Goal: Task Accomplishment & Management: Manage account settings

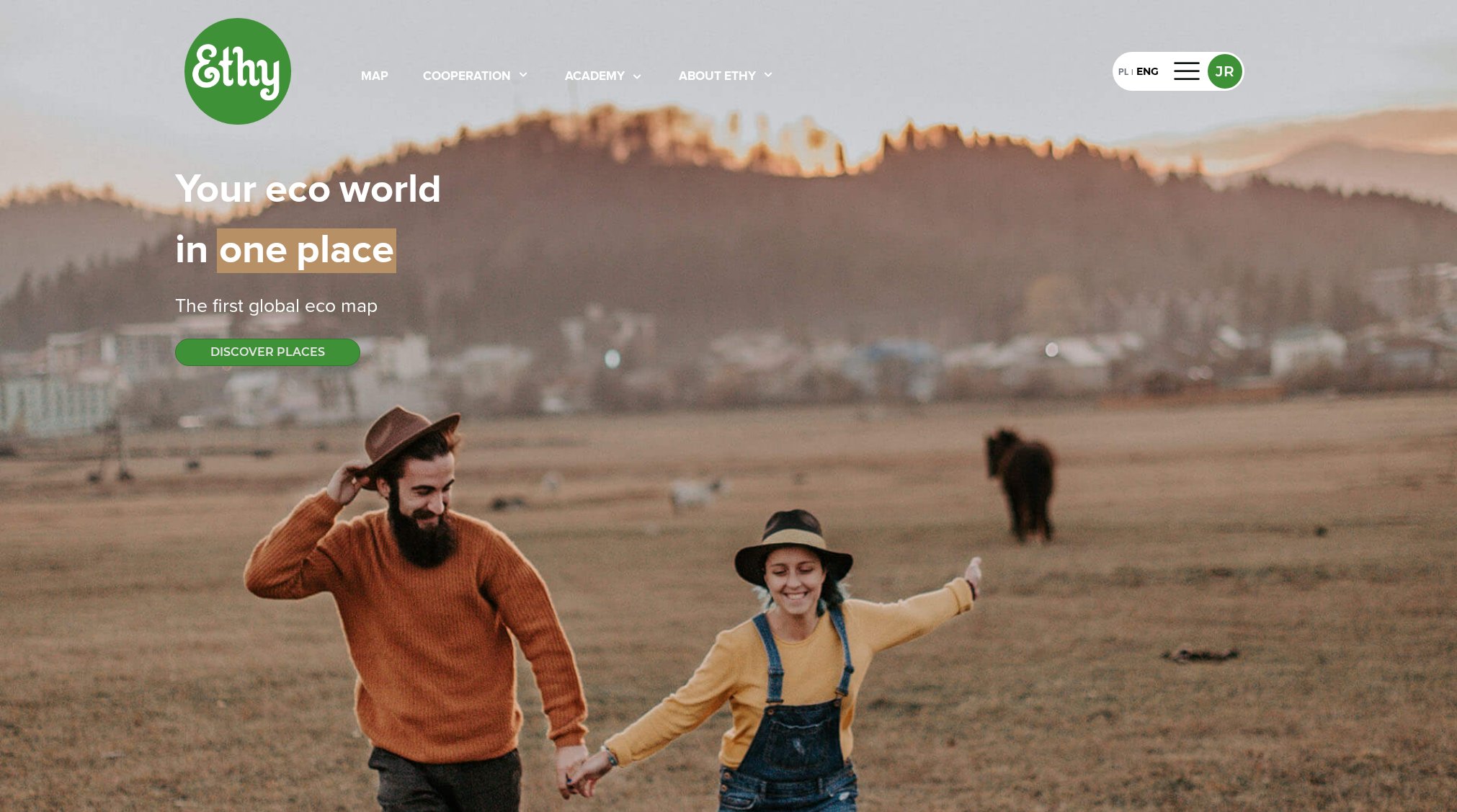
select select
click at [366, 77] on div "map" at bounding box center [374, 77] width 27 height 19
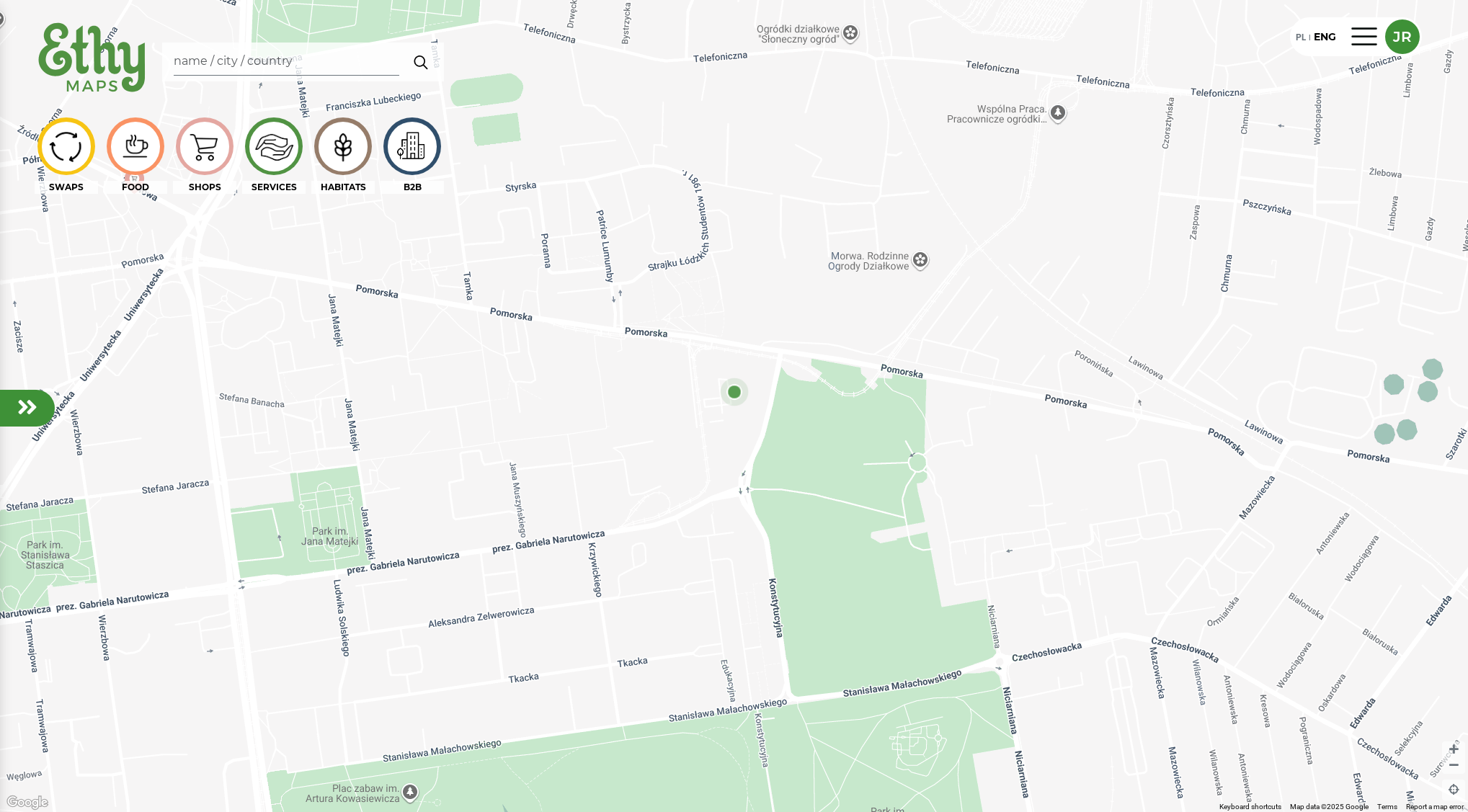
click at [344, 126] on img at bounding box center [342, 146] width 48 height 46
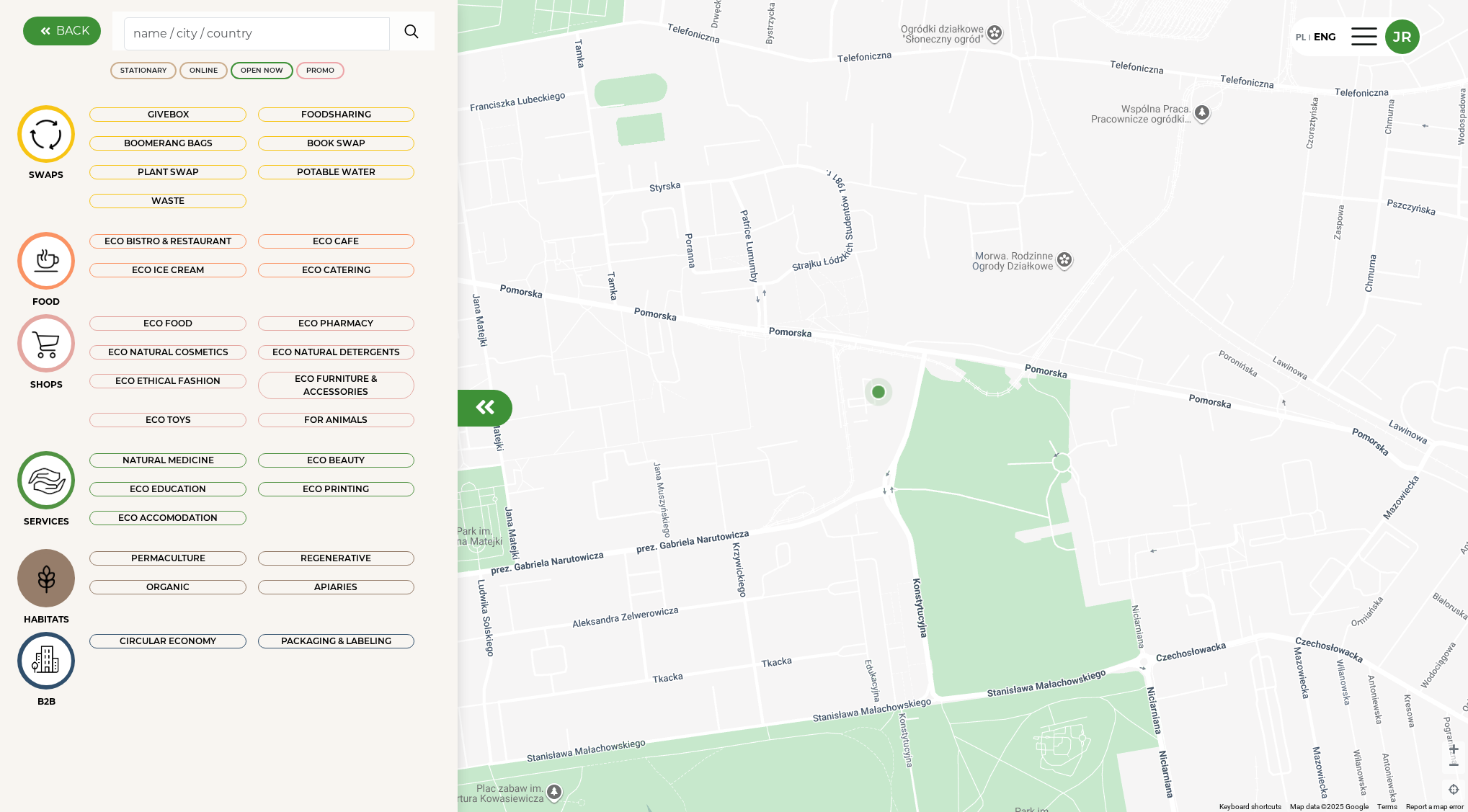
click at [492, 422] on div at bounding box center [485, 407] width 54 height 37
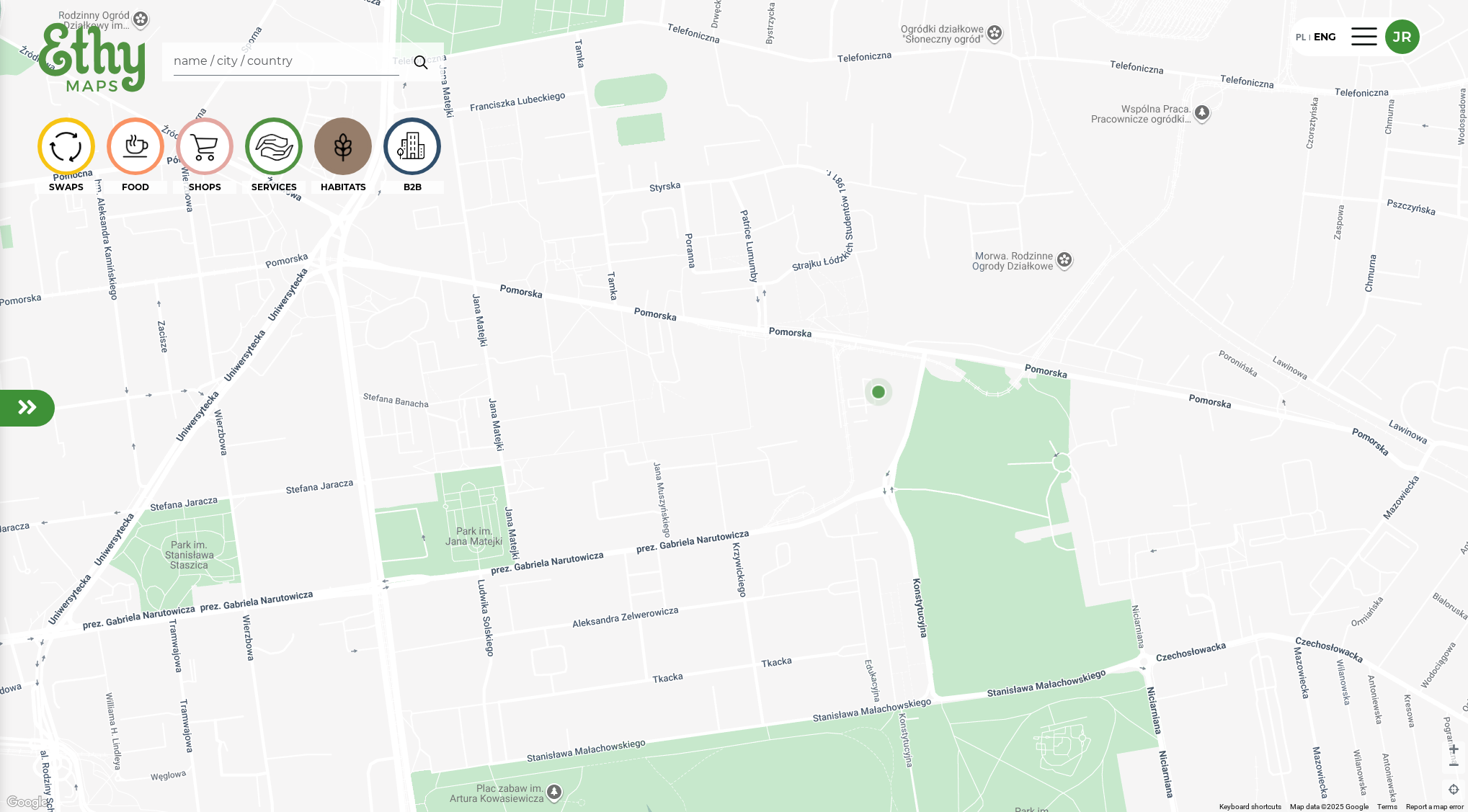
click at [110, 60] on img at bounding box center [93, 58] width 116 height 83
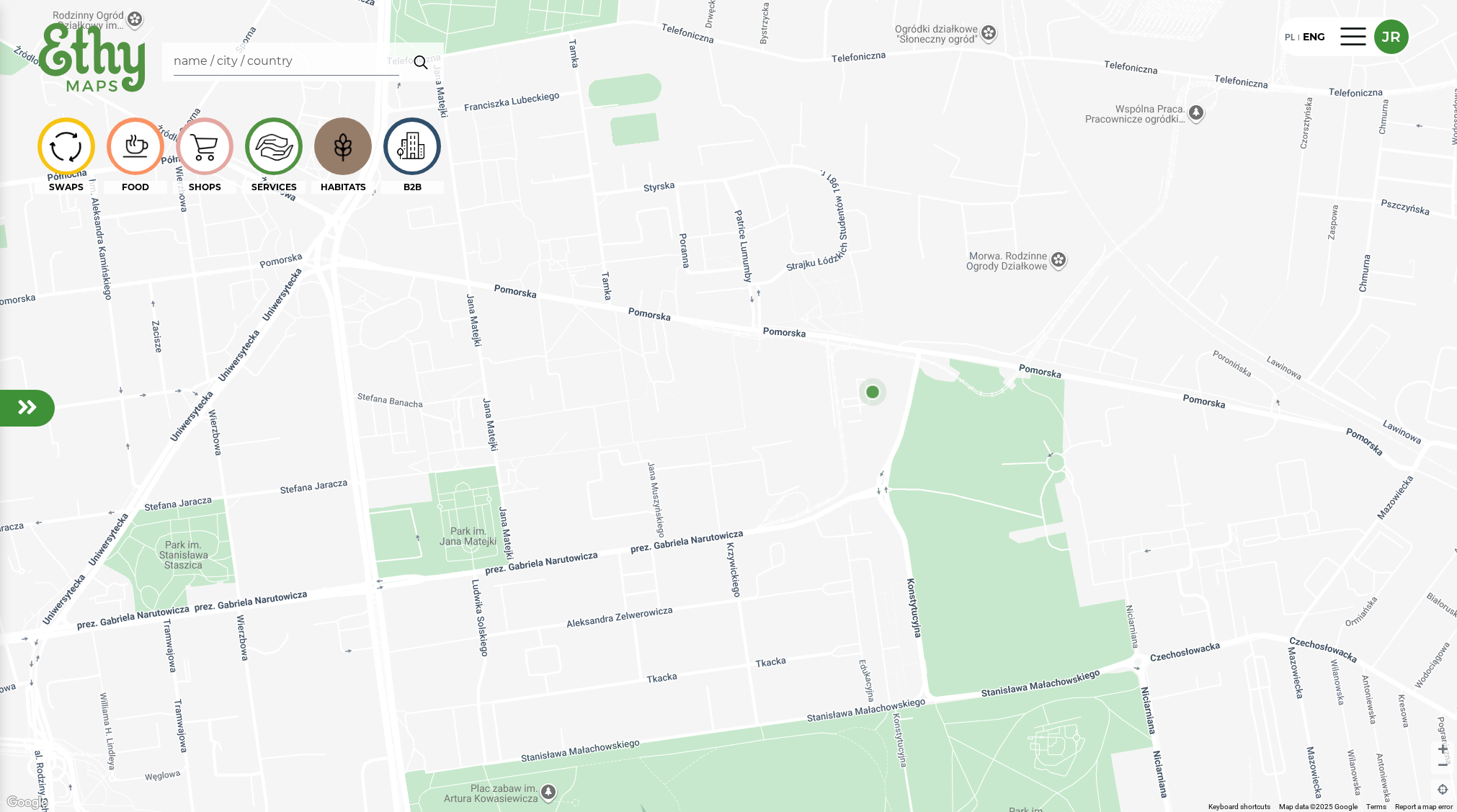
select select
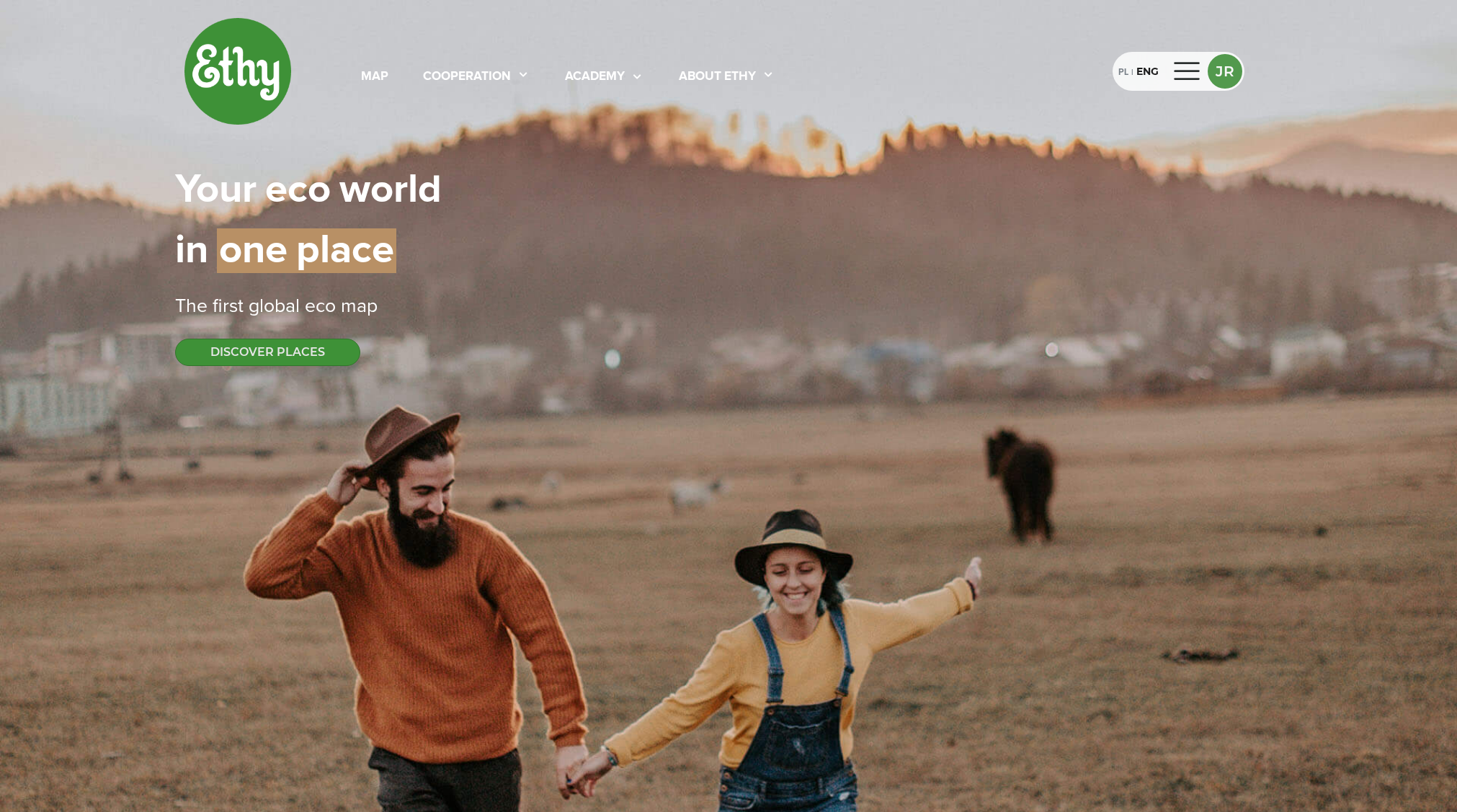
click at [1175, 64] on div at bounding box center [1187, 71] width 35 height 23
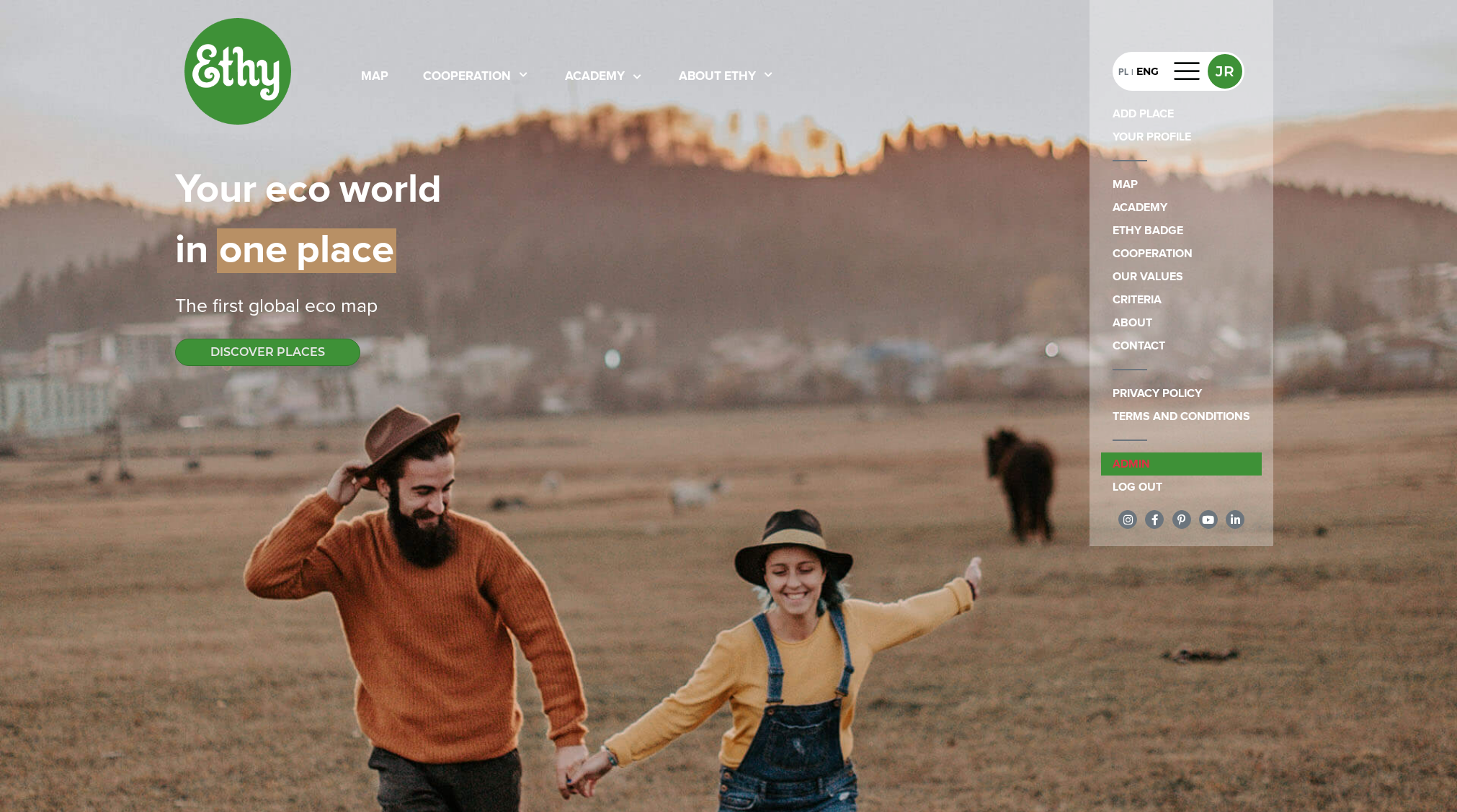
click at [1166, 466] on link "admin" at bounding box center [1181, 464] width 161 height 23
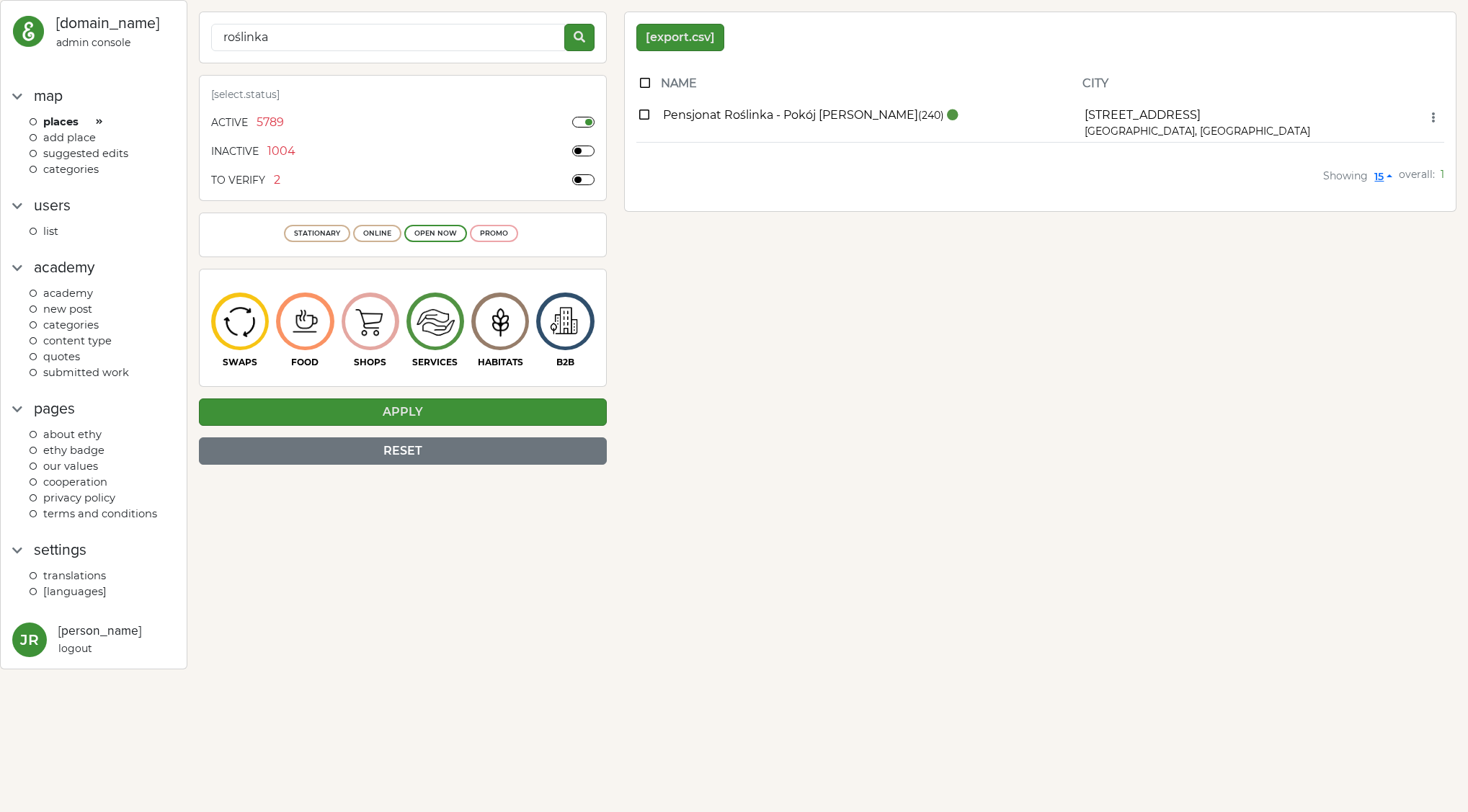
click at [103, 173] on div "categories" at bounding box center [101, 169] width 146 height 16
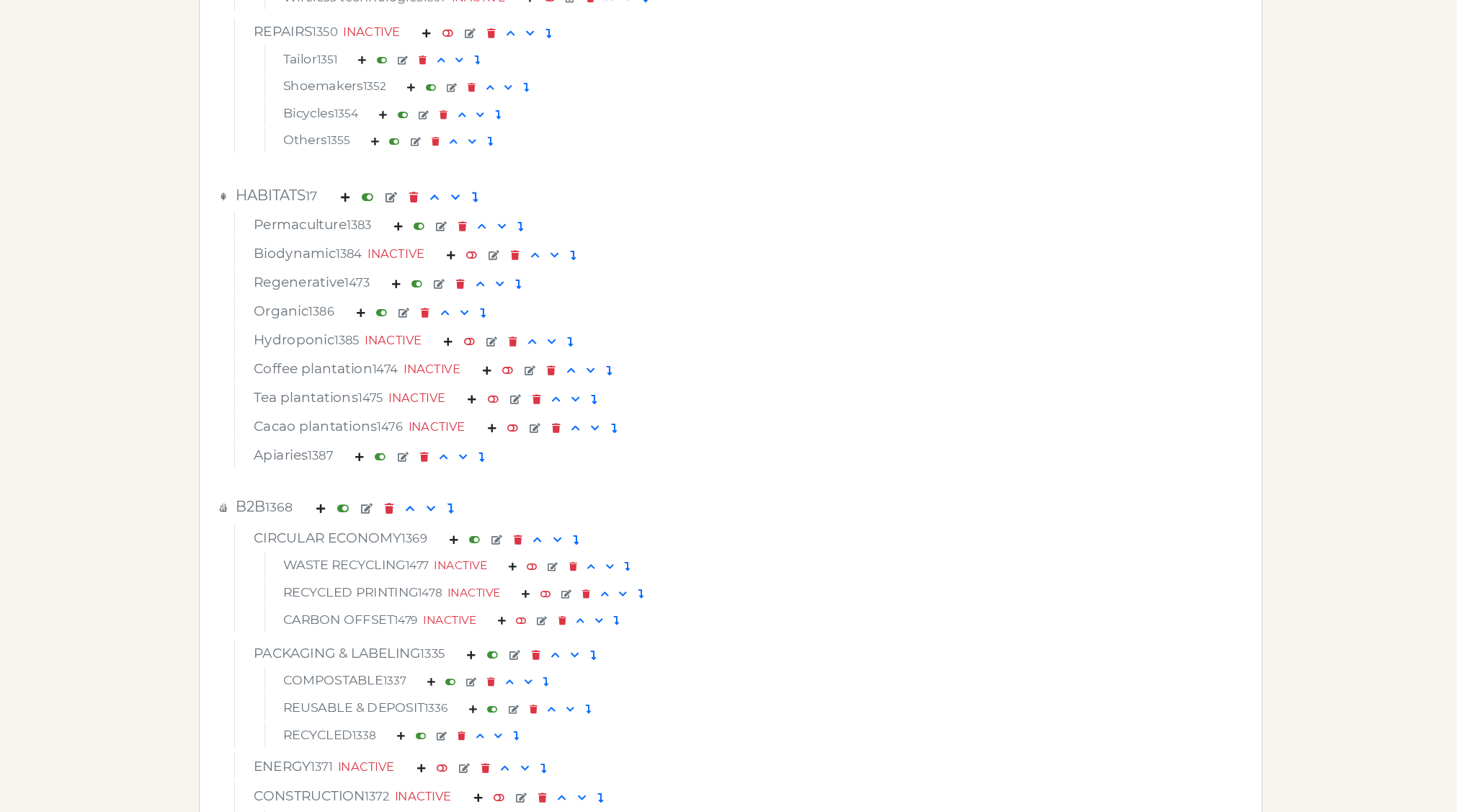
scroll to position [5420, 0]
click at [382, 313] on em at bounding box center [382, 313] width 11 height 9
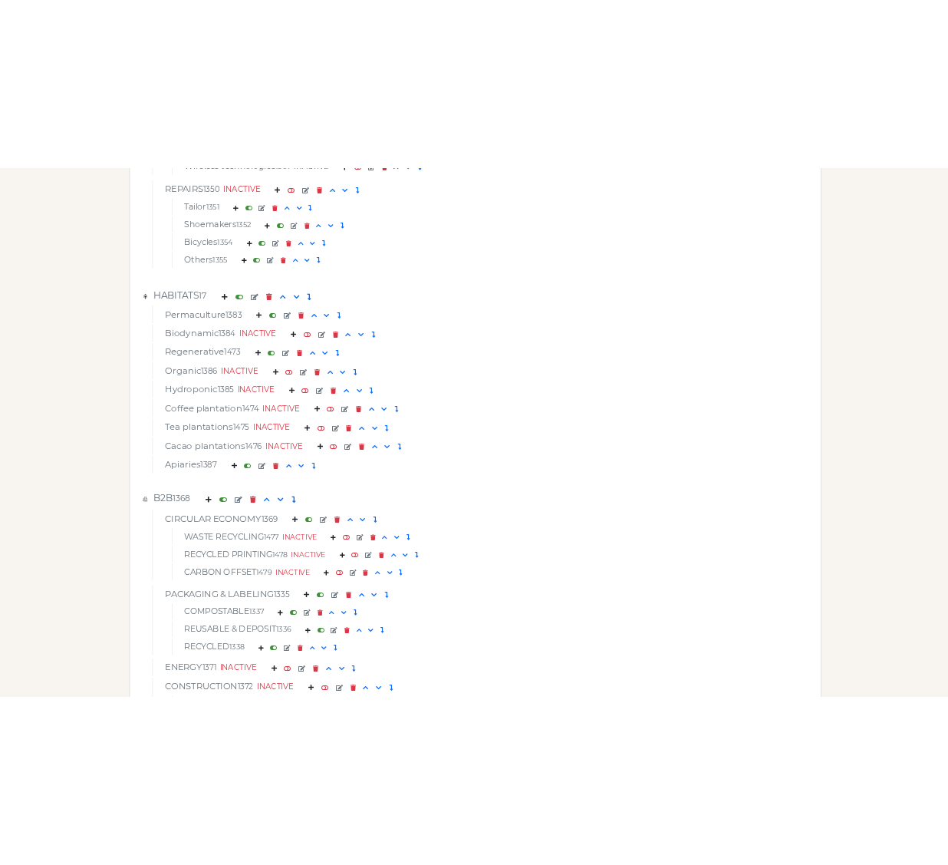
scroll to position [6261, 0]
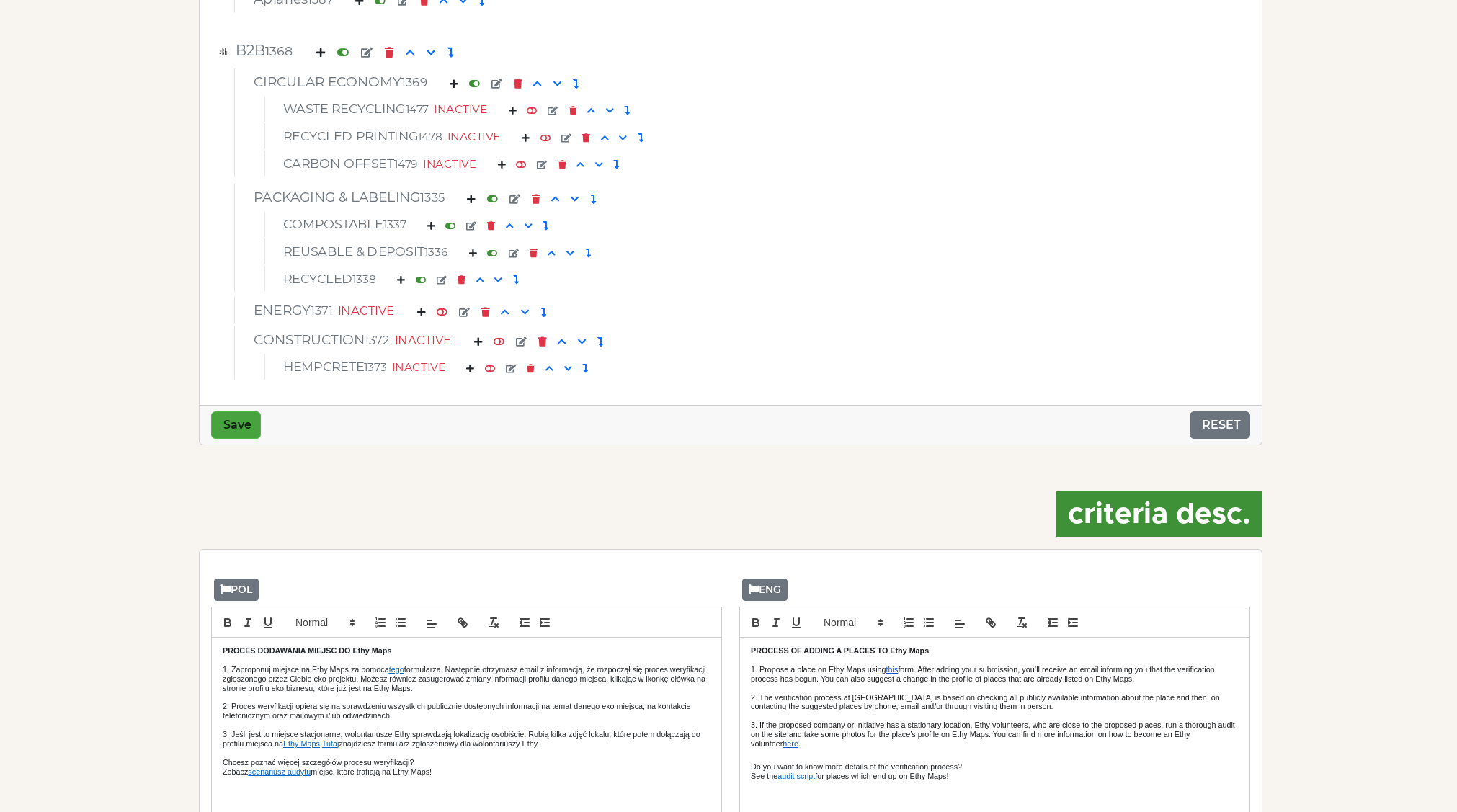
click at [245, 437] on button "Save" at bounding box center [236, 424] width 50 height 27
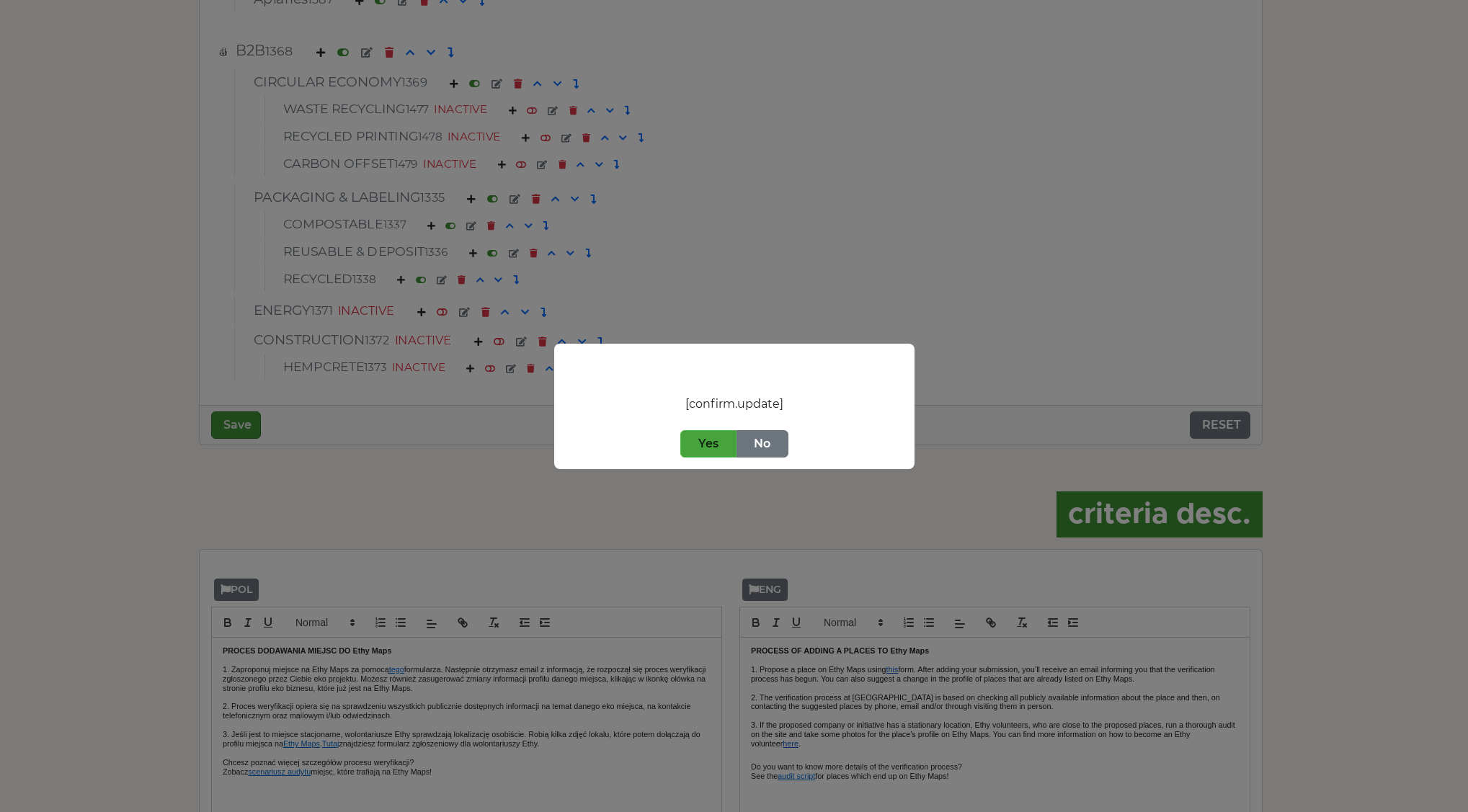
click at [703, 443] on button "Yes" at bounding box center [708, 443] width 56 height 27
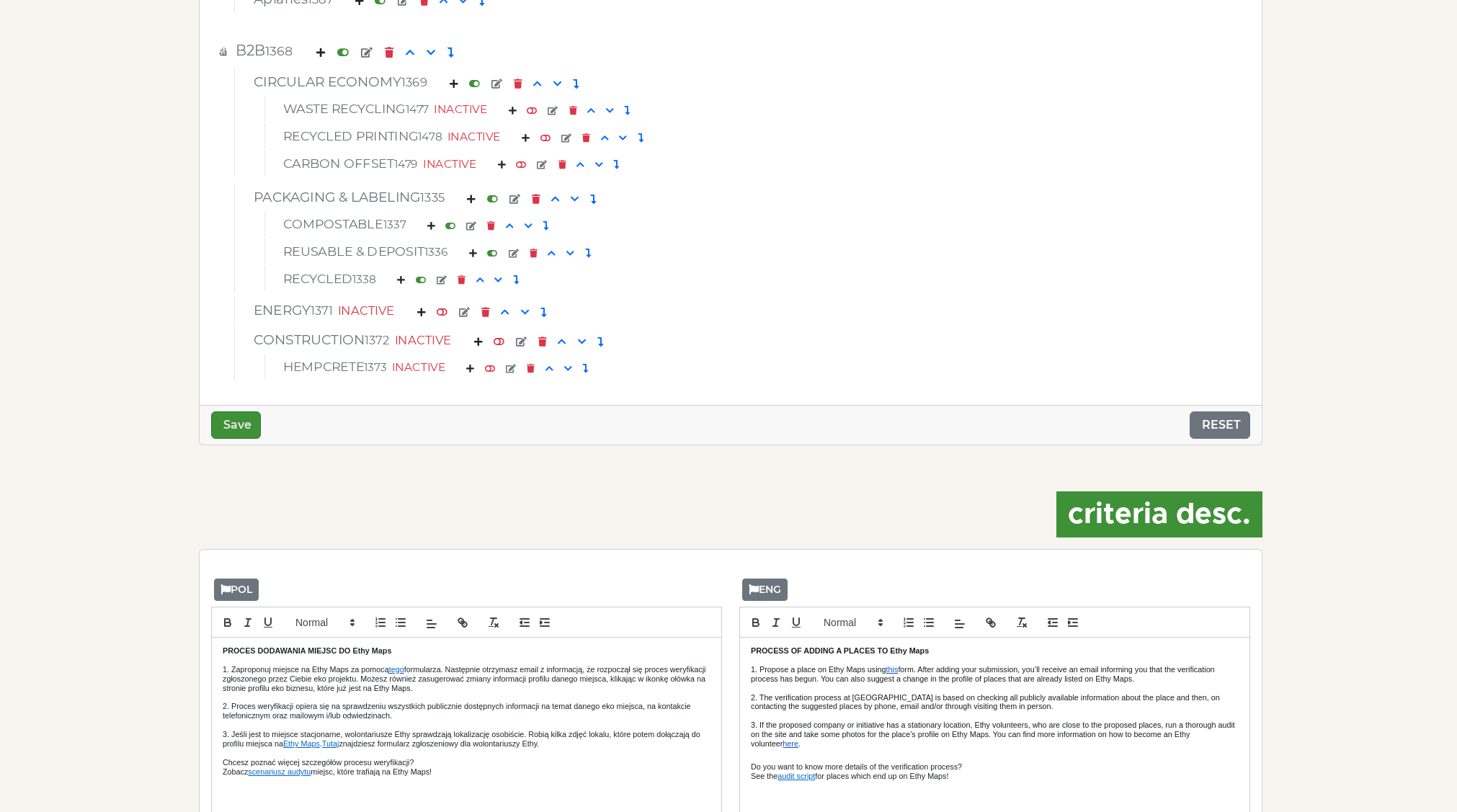
click at [772, 254] on div "REUSABLE & DEPOSIT 1336" at bounding box center [731, 253] width 916 height 20
click at [936, 153] on div "CARBON OFFSET 1479 INACTIVE" at bounding box center [730, 162] width 932 height 25
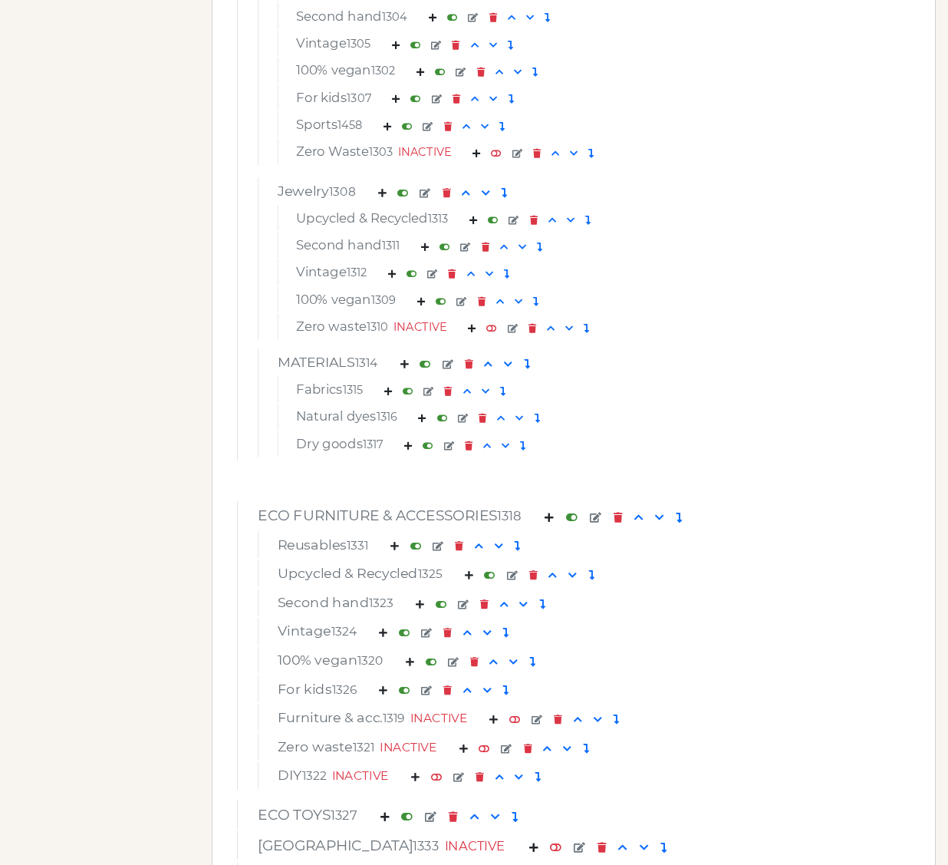
scroll to position [3482, 0]
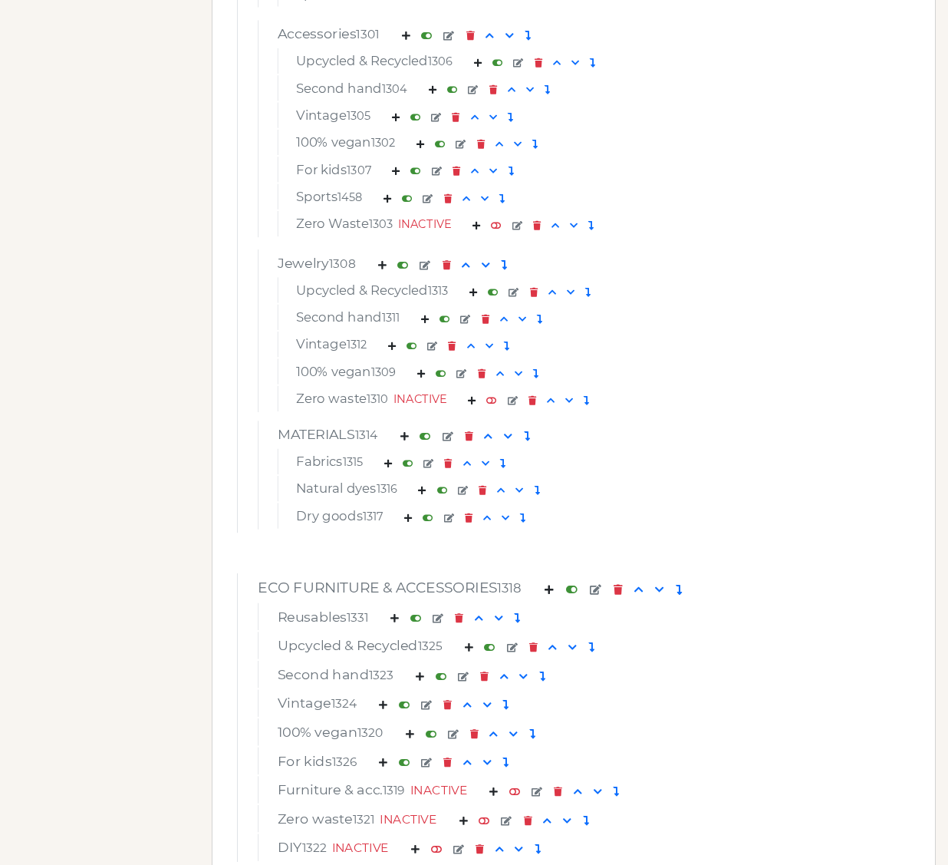
click at [910, 305] on div "Clothing 1294 Upcycled & Recycled 1299 Second hand 1297 Vintage 1298 100% vegan…" at bounding box center [574, 56] width 673 height 952
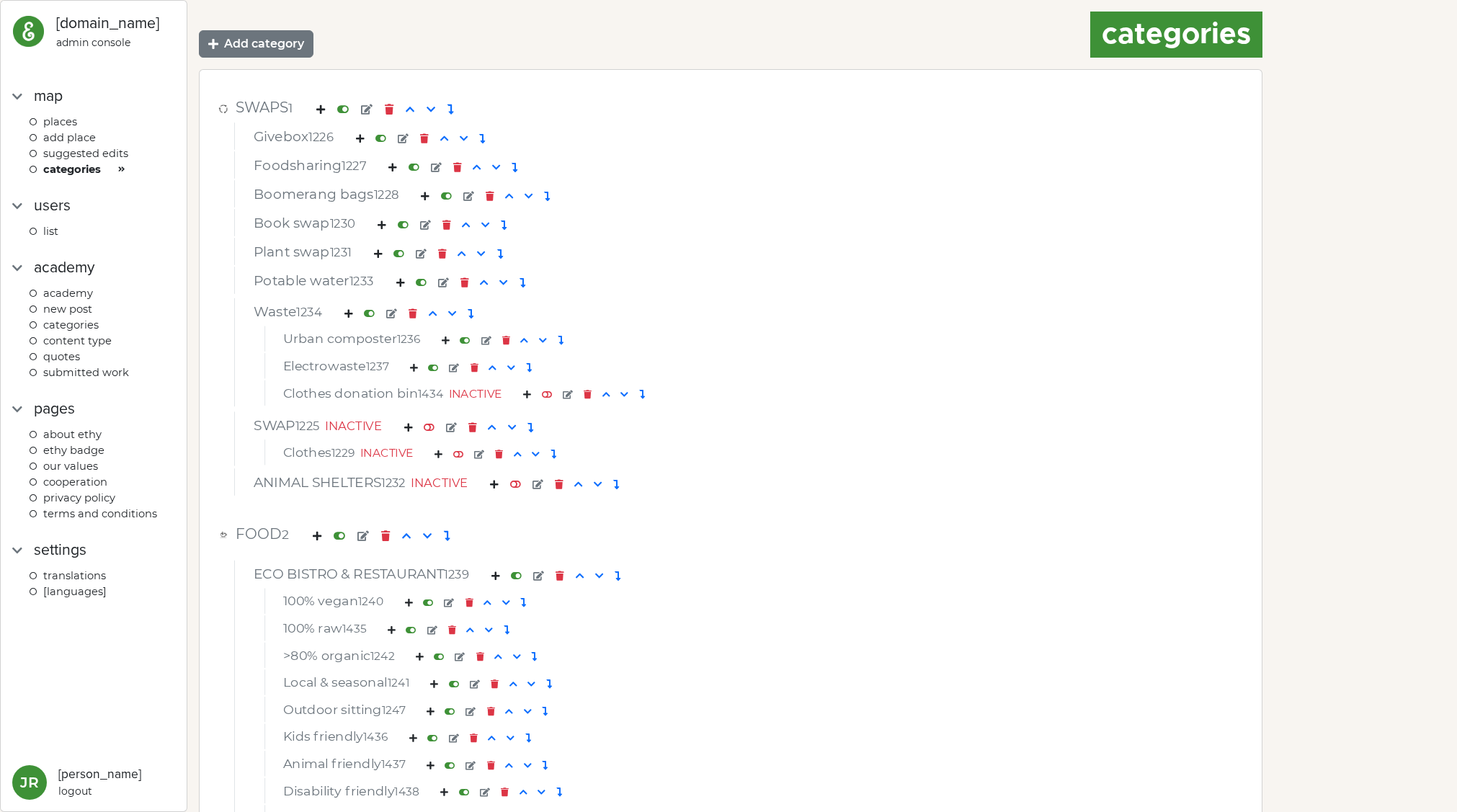
click at [39, 35] on img at bounding box center [28, 31] width 33 height 33
select select
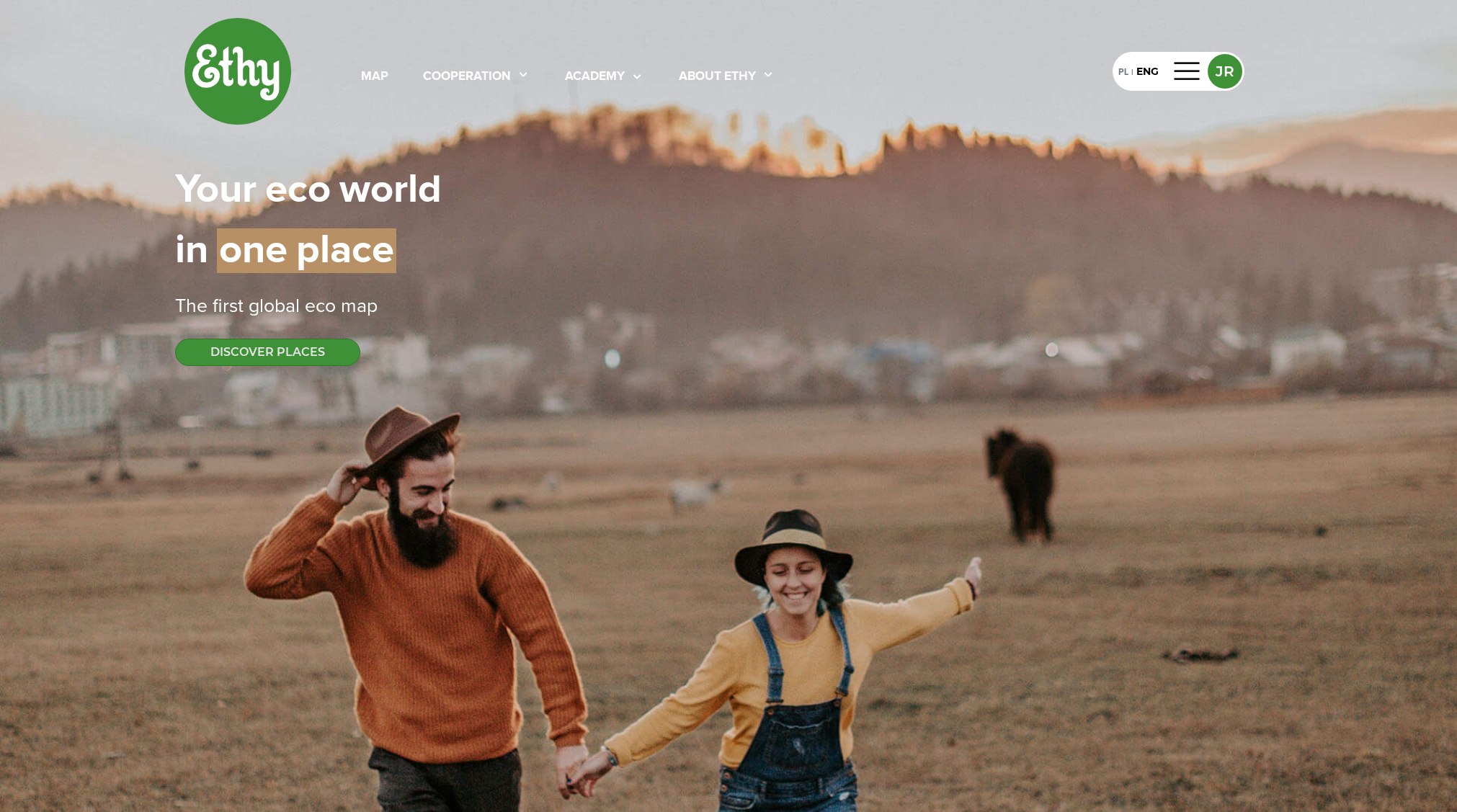
click at [391, 82] on div "map cooperation academy About ethy" at bounding box center [568, 71] width 483 height 30
click at [376, 77] on div "map" at bounding box center [374, 77] width 27 height 19
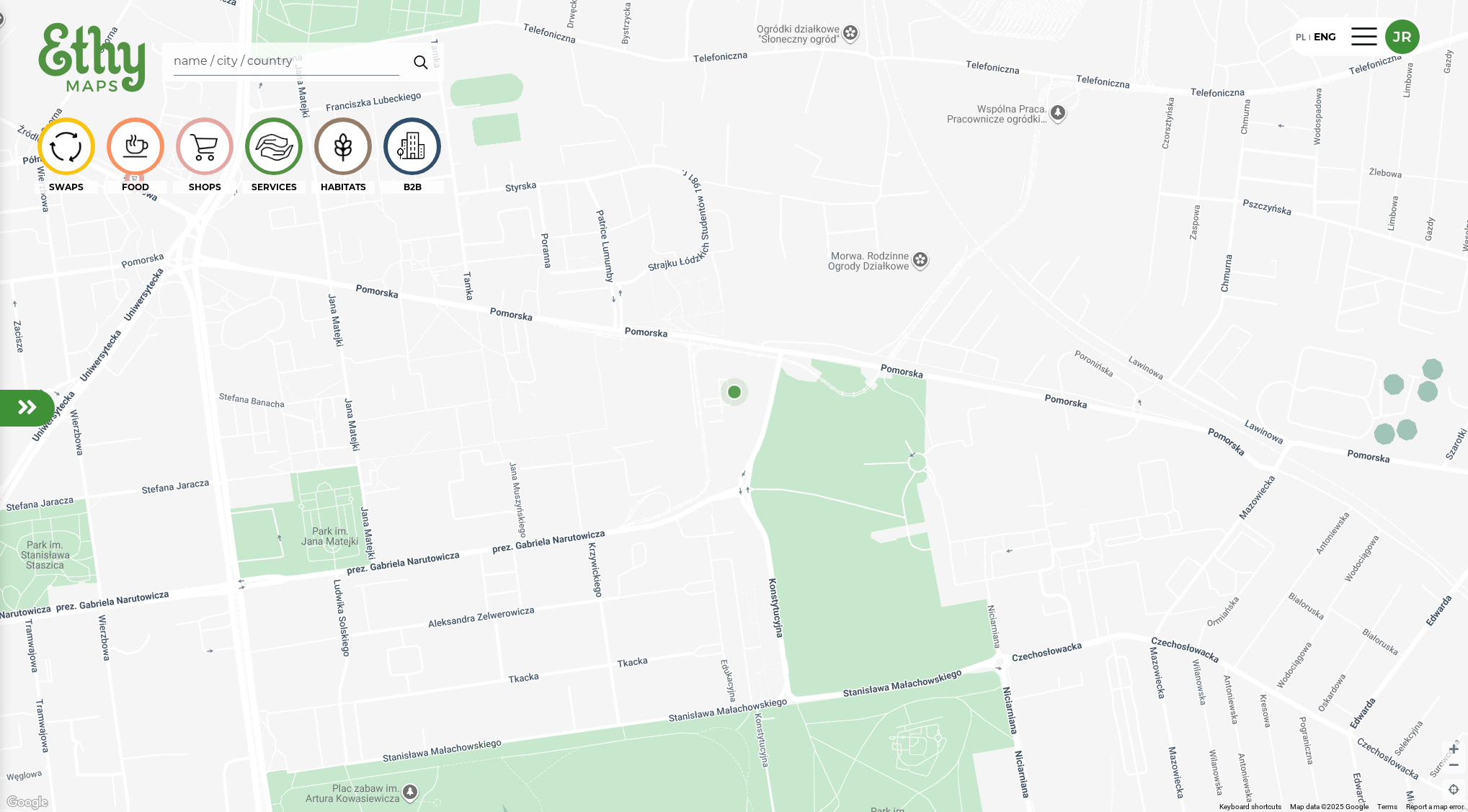
click at [34, 396] on em at bounding box center [26, 406] width 20 height 23
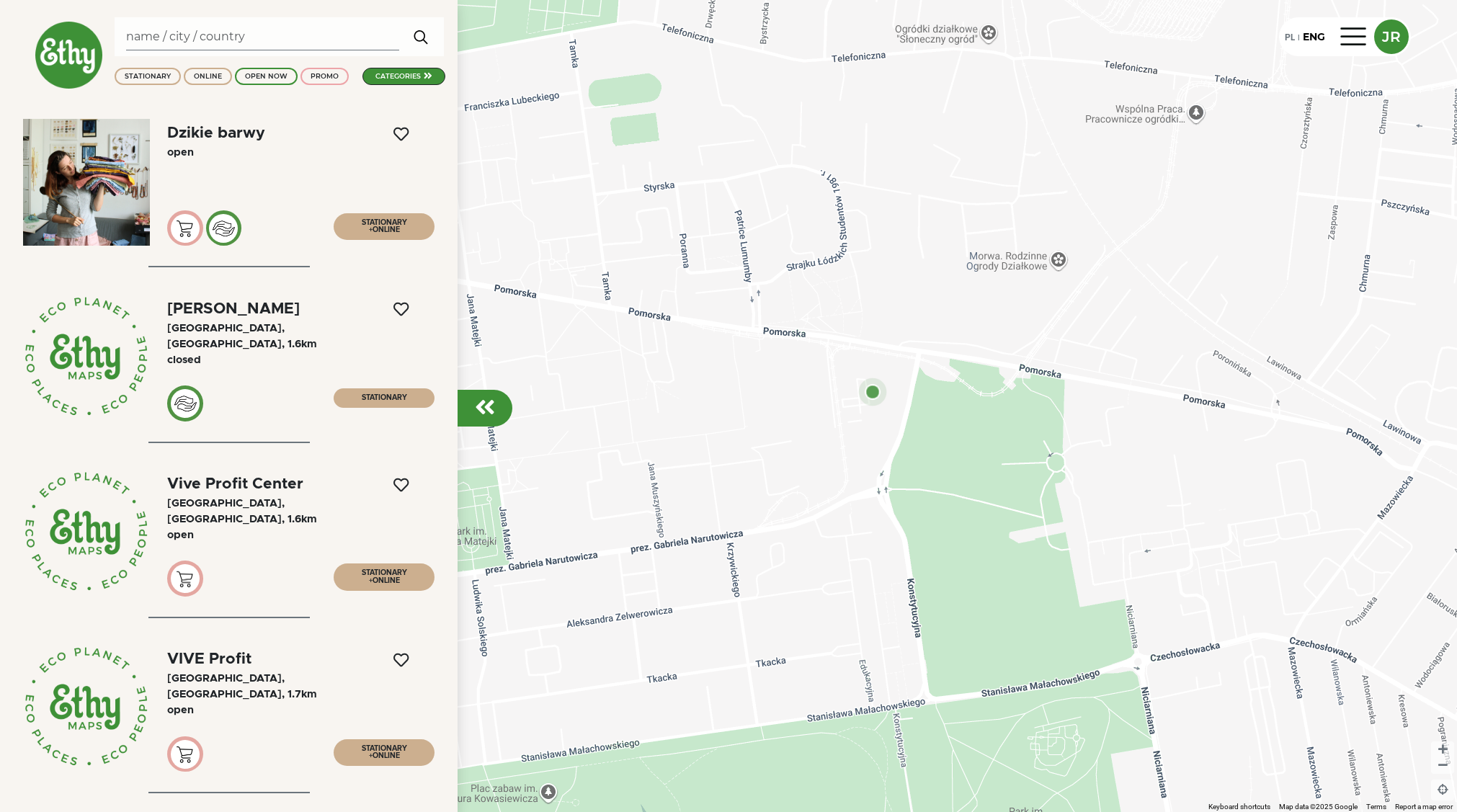
click at [384, 72] on div "categories" at bounding box center [398, 76] width 45 height 10
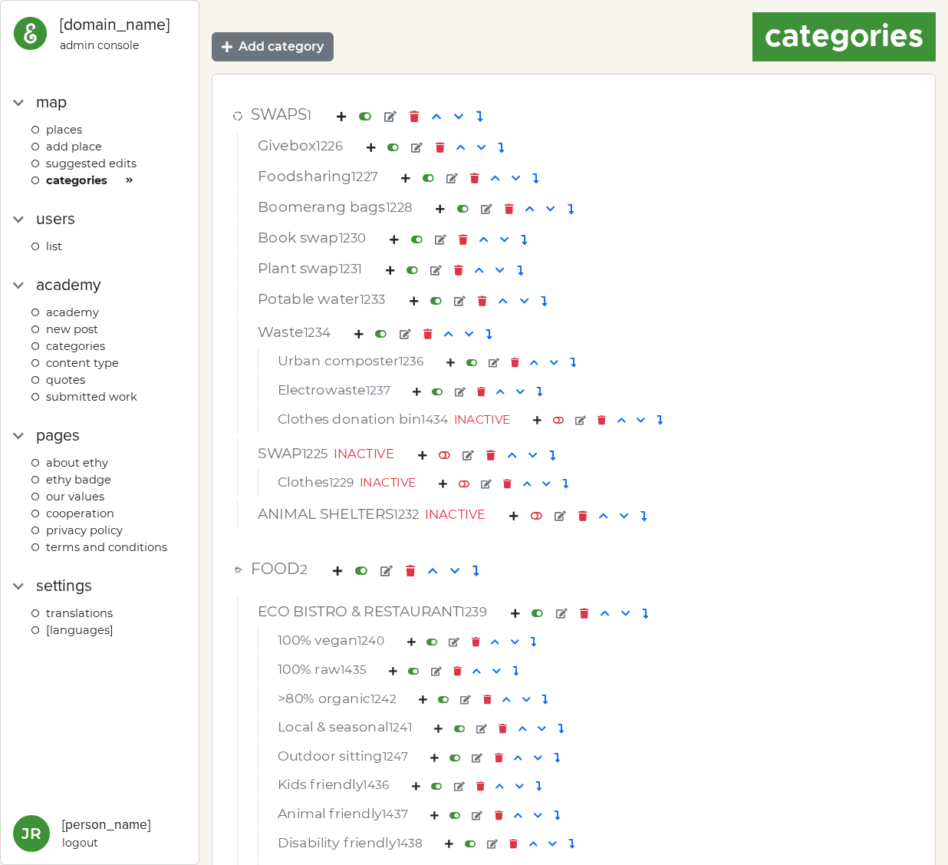
click at [683, 327] on div "Waste 1234" at bounding box center [573, 334] width 655 height 23
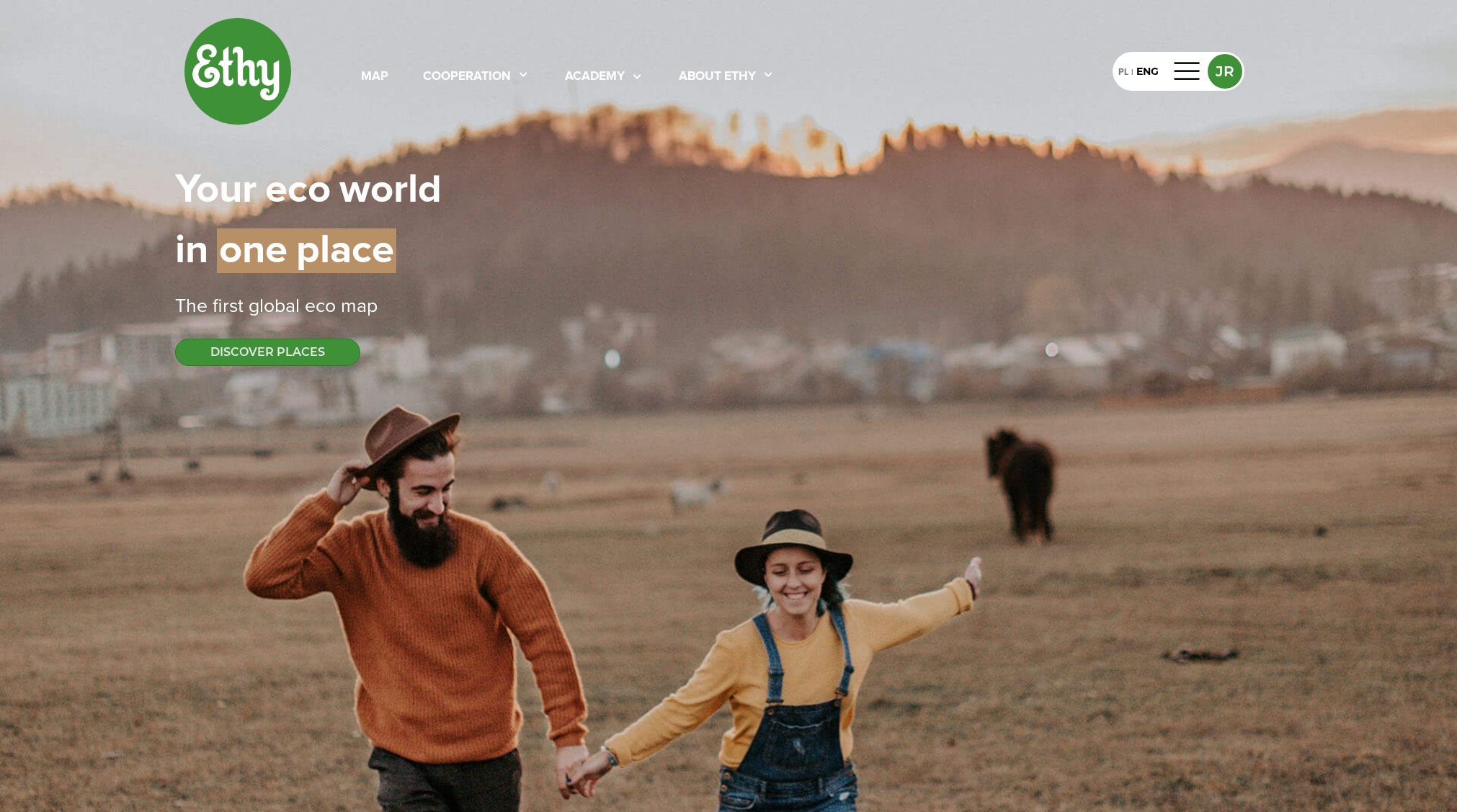
select select
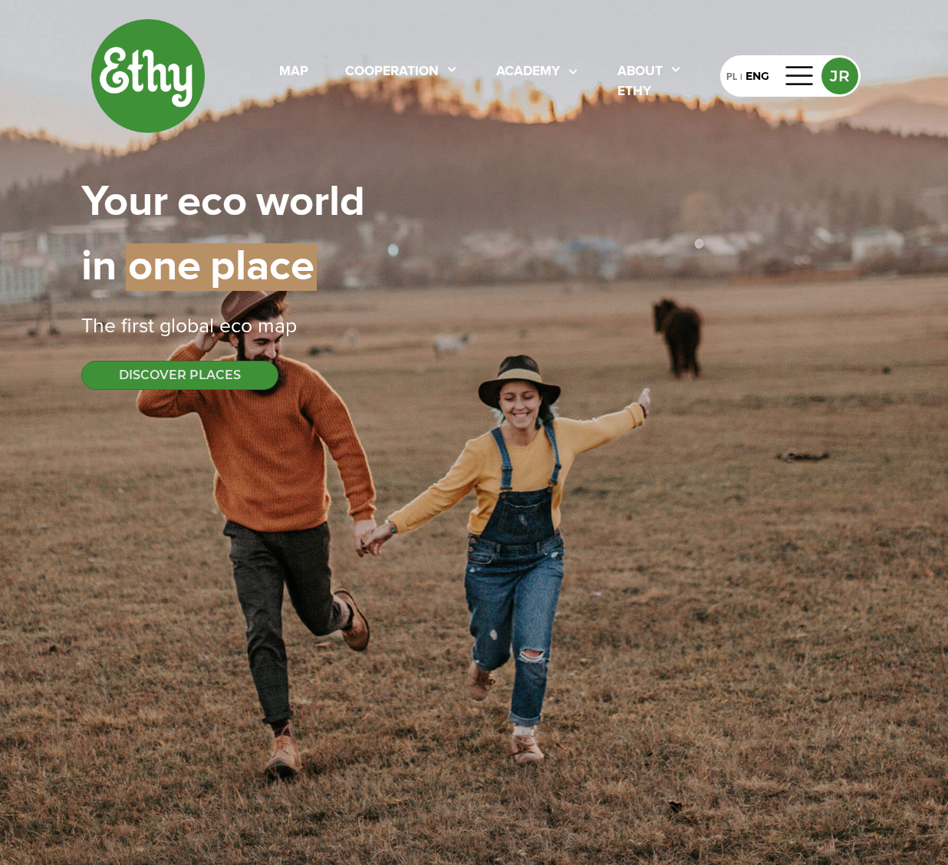
select select
click at [213, 115] on div "map cooperation academy About ethy" at bounding box center [406, 75] width 630 height 115
click at [287, 71] on div "map" at bounding box center [293, 72] width 29 height 20
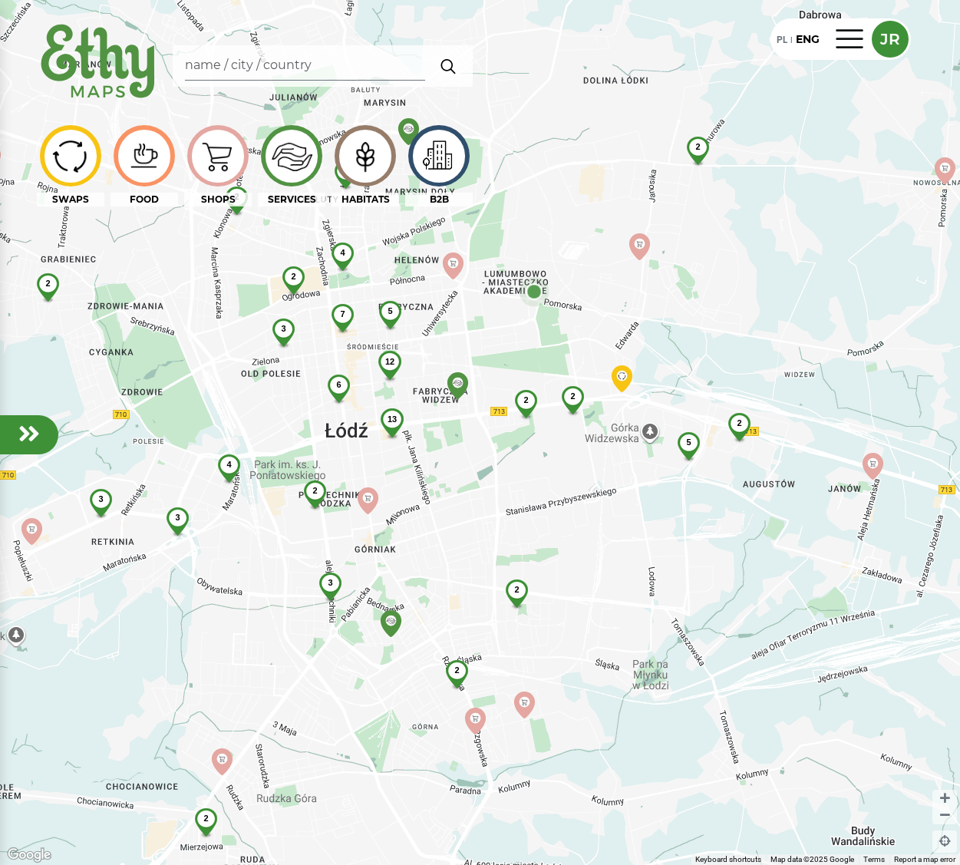
click at [134, 61] on img at bounding box center [99, 62] width 124 height 88
select select
